Goal: Communication & Community: Participate in discussion

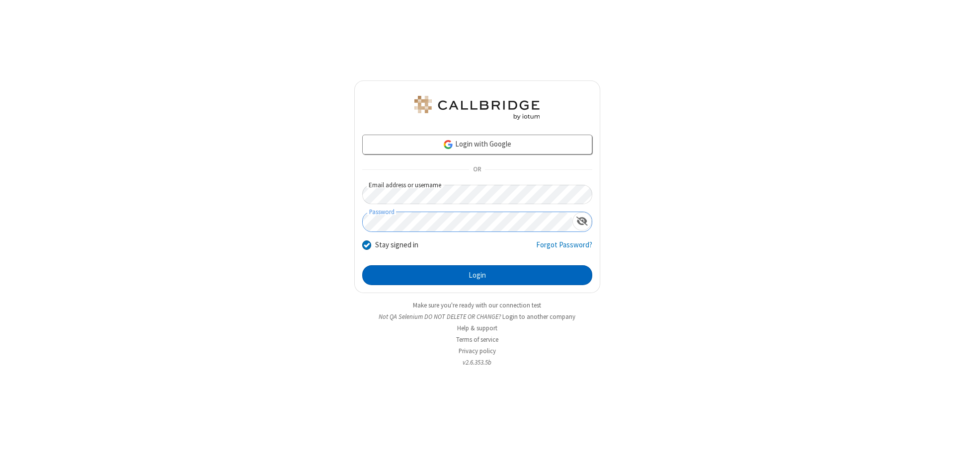
click at [477, 275] on button "Login" at bounding box center [477, 275] width 230 height 20
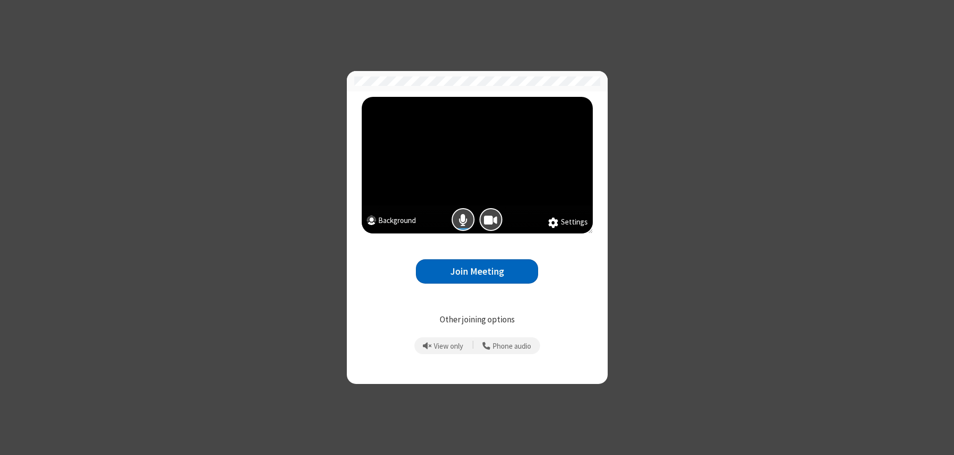
click at [477, 271] on button "Join Meeting" at bounding box center [477, 271] width 122 height 24
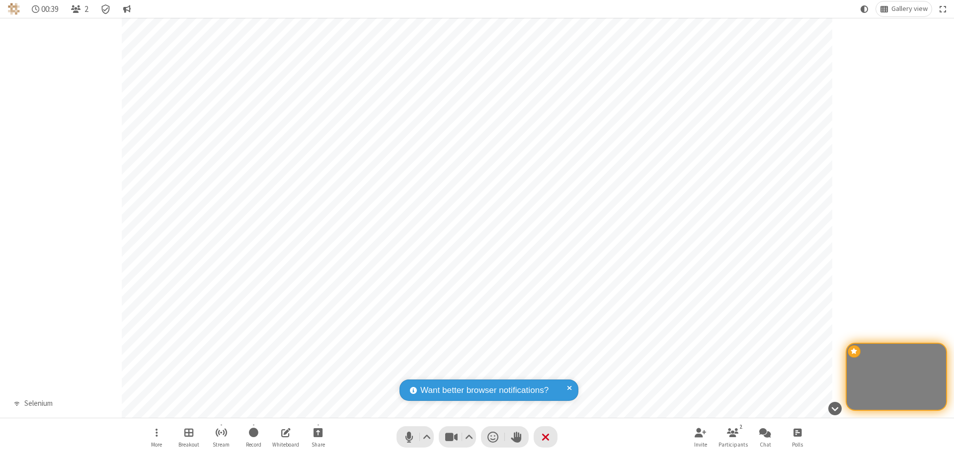
click at [765, 432] on span "Open chat" at bounding box center [765, 432] width 12 height 12
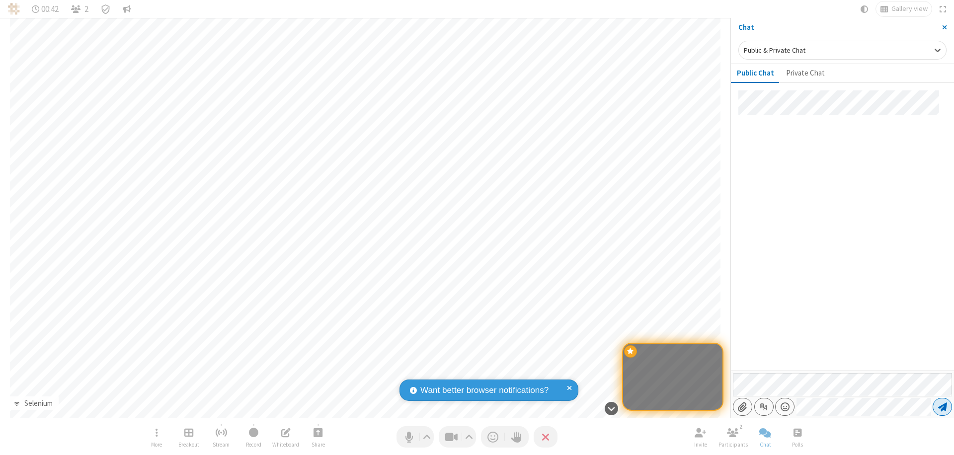
click at [942, 407] on span "Send message" at bounding box center [942, 407] width 9 height 10
